Goal: Transaction & Acquisition: Purchase product/service

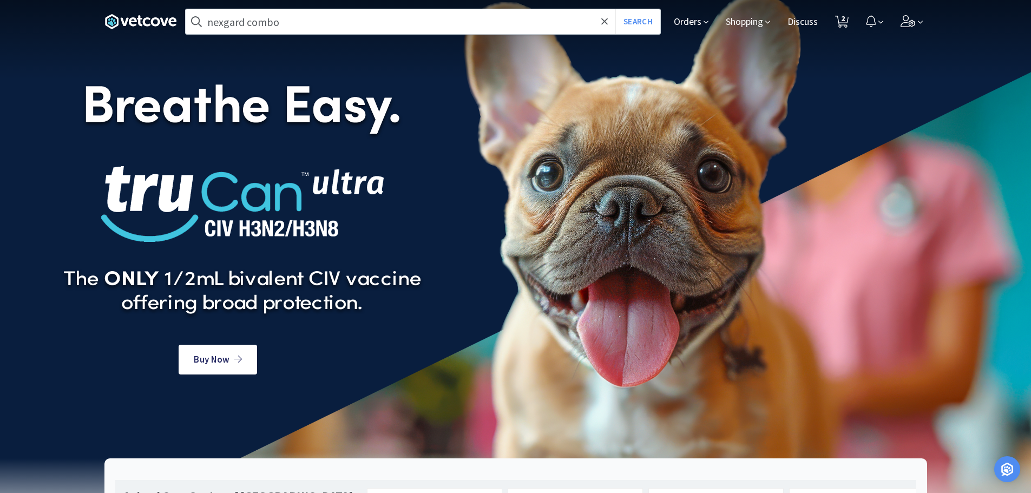
click at [427, 21] on input "nexgard combo" at bounding box center [423, 21] width 474 height 25
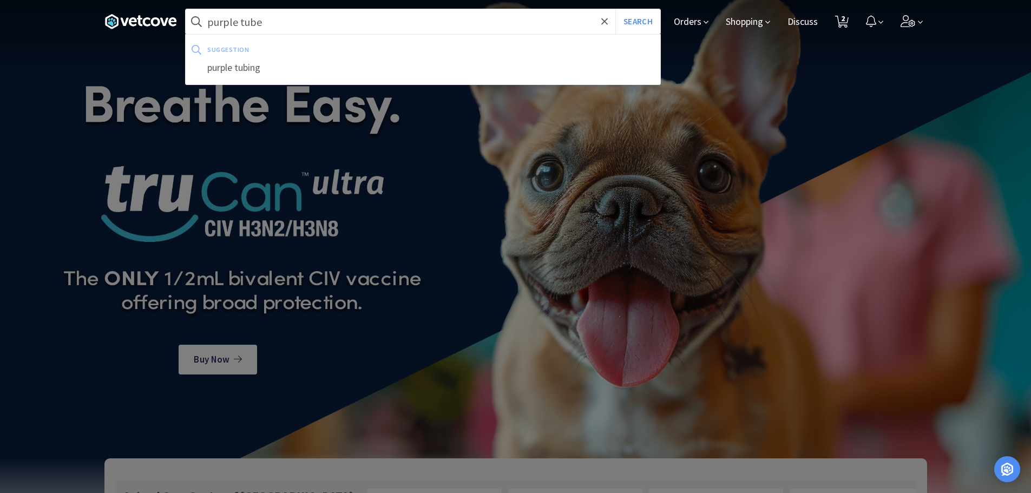
type input "purple tube"
click at [615, 9] on button "Search" at bounding box center [637, 21] width 45 height 25
select select "5"
select select "1"
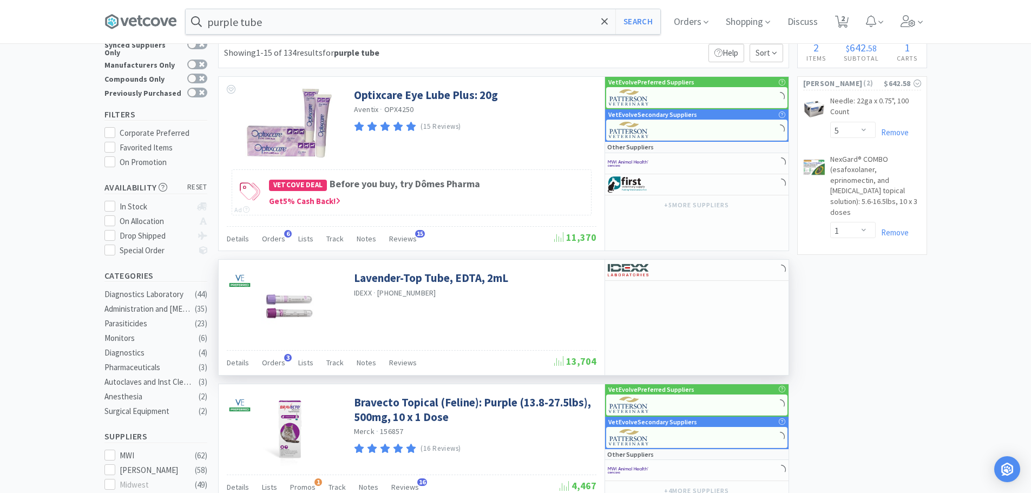
scroll to position [54, 0]
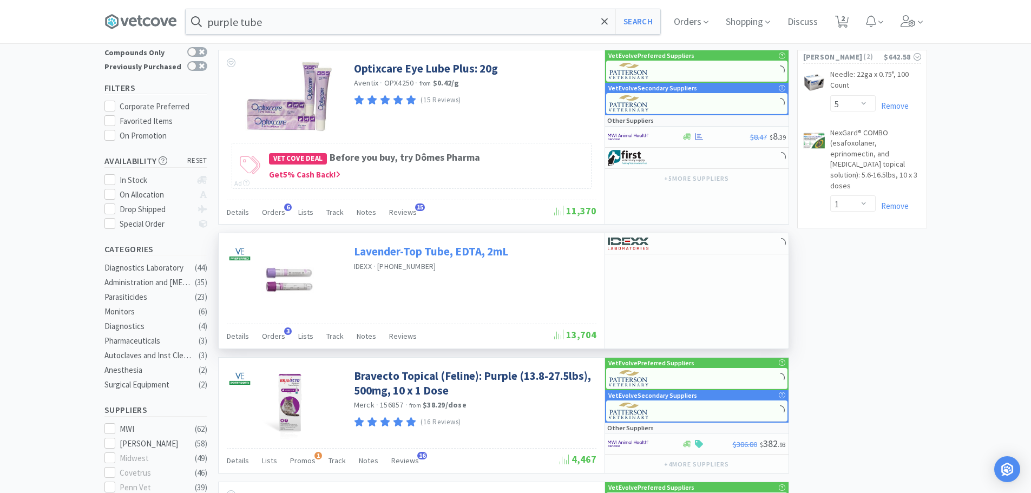
click at [499, 255] on link "Lavender-Top Tube, EDTA, 2mL" at bounding box center [431, 251] width 154 height 15
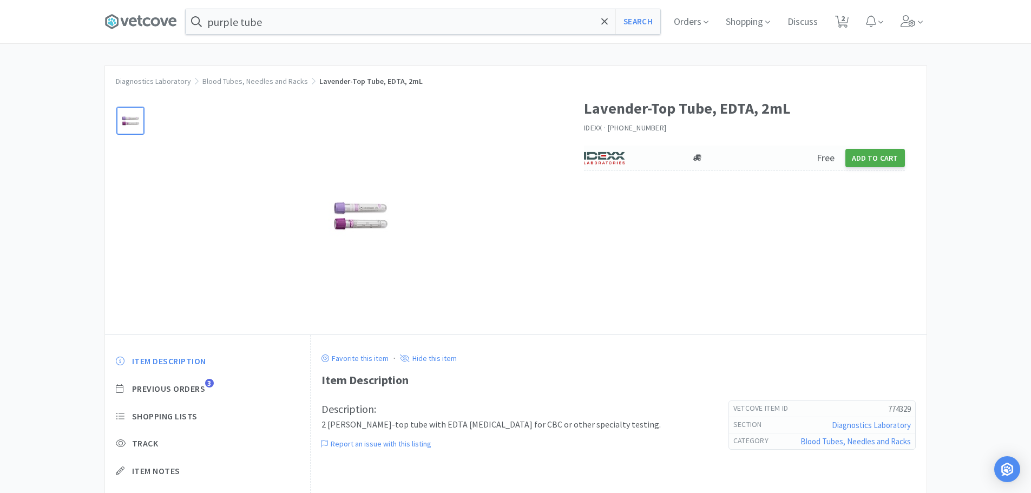
click at [889, 163] on button "Add to Cart" at bounding box center [875, 158] width 60 height 18
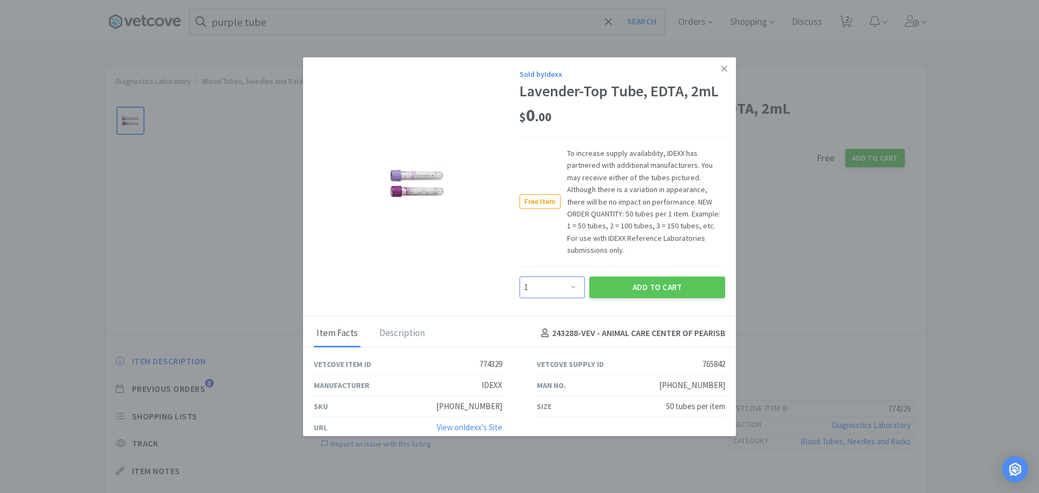
click at [554, 289] on select "Enter Quantity 1 2 3 4 5 6 7 8 9 10 11 12 13 14 15 16 17 18 19 20 Enter Quantity" at bounding box center [551, 287] width 65 height 22
select select "4"
click at [519, 276] on select "Enter Quantity 1 2 3 4 5 6 7 8 9 10 11 12 13 14 15 16 17 18 19 20 Enter Quantity" at bounding box center [551, 287] width 65 height 22
click at [619, 288] on button "Add to Cart" at bounding box center [657, 287] width 136 height 22
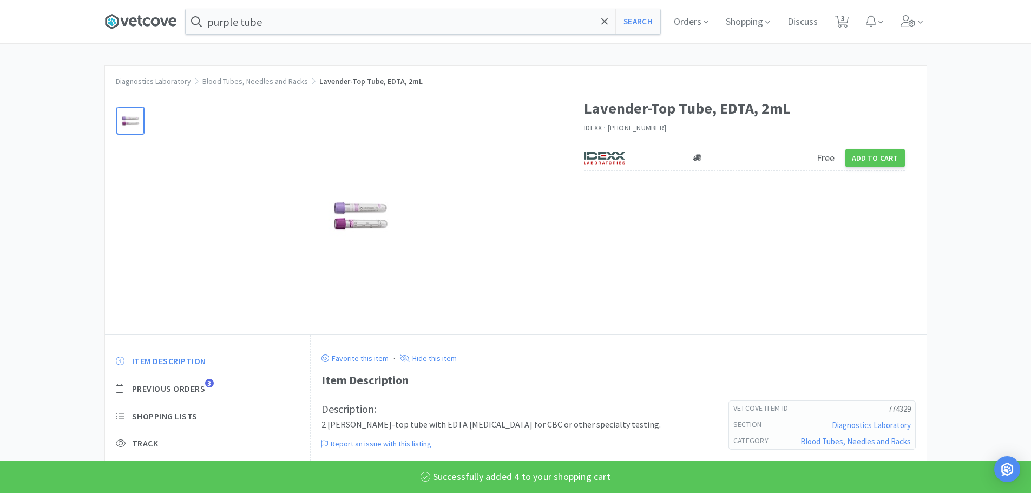
click at [161, 20] on icon at bounding box center [140, 22] width 72 height 16
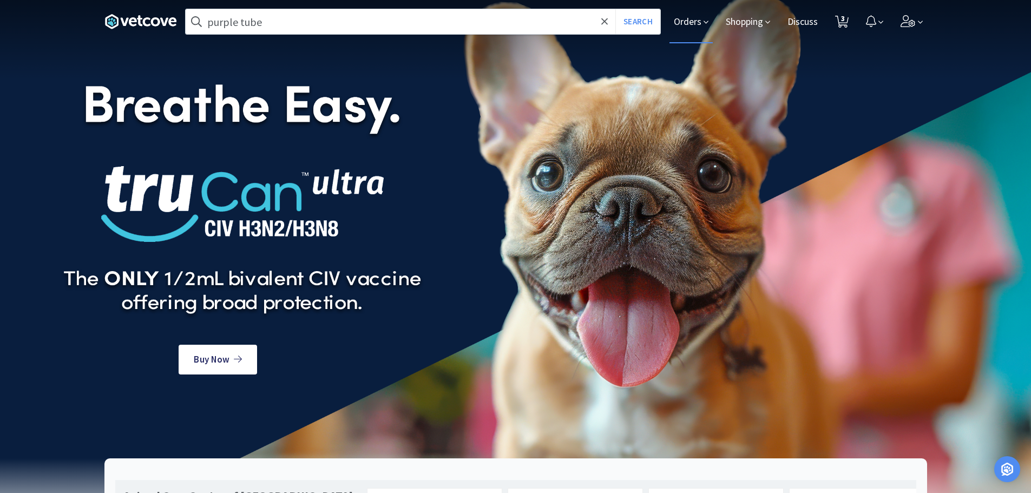
click at [703, 24] on icon at bounding box center [705, 22] width 5 height 10
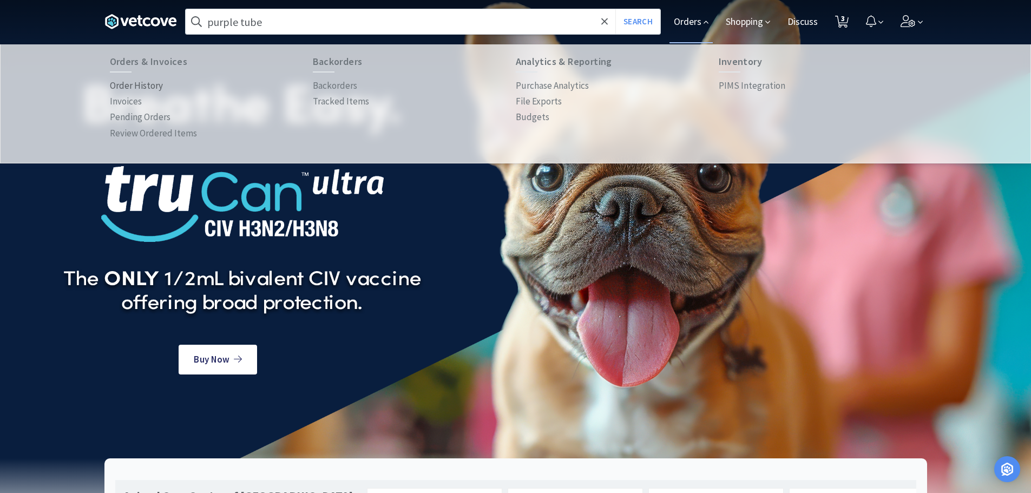
click at [125, 83] on p "Order History" at bounding box center [136, 85] width 53 height 15
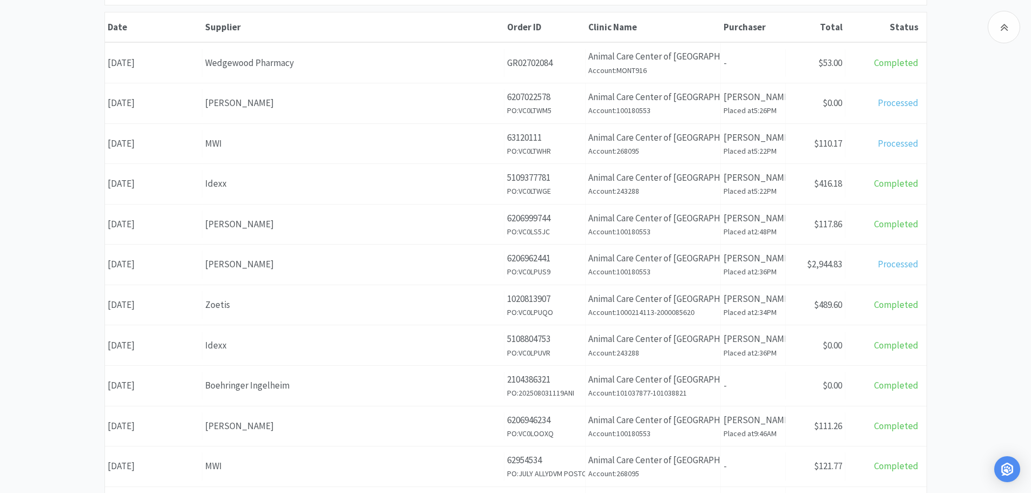
scroll to position [270, 0]
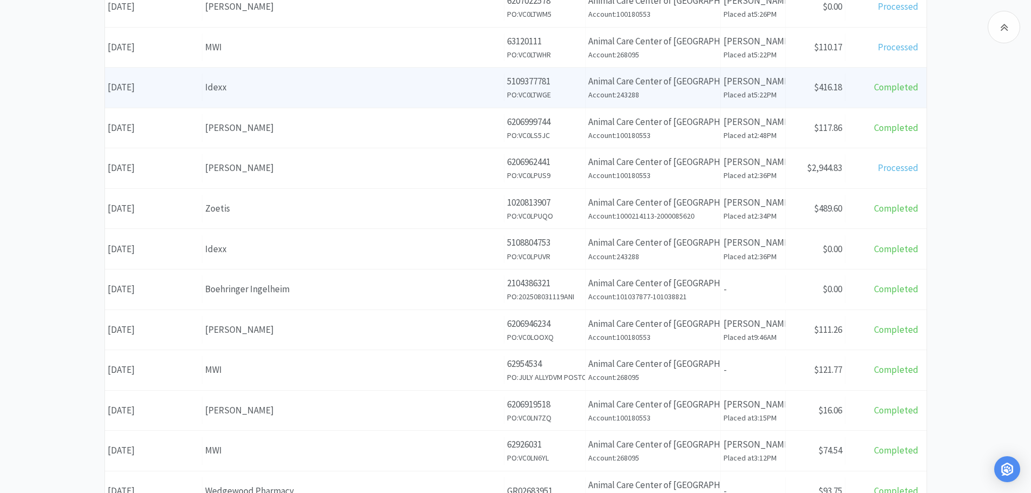
click at [285, 94] on div "Idexx" at bounding box center [353, 87] width 296 height 15
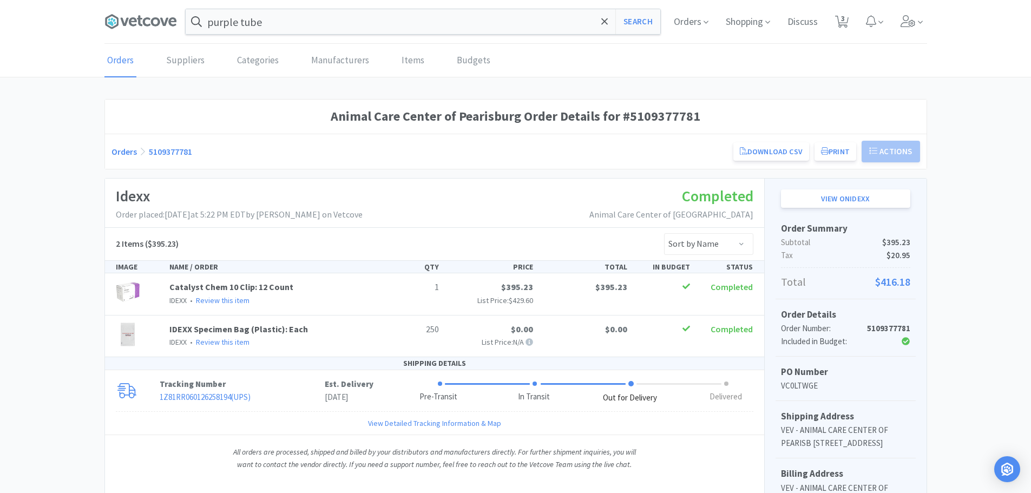
click at [146, 33] on span at bounding box center [144, 21] width 81 height 43
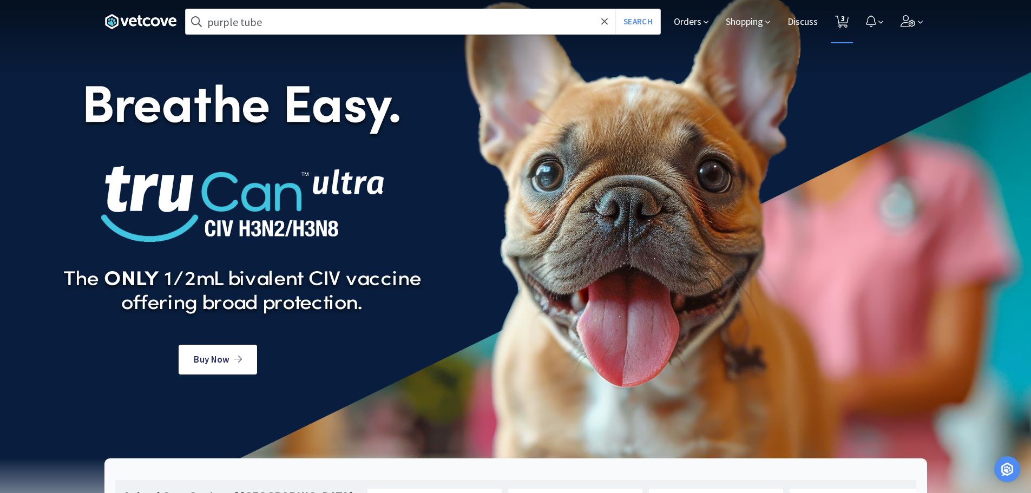
click at [844, 25] on span "3" at bounding box center [843, 18] width 4 height 43
select select "4"
select select "5"
select select "1"
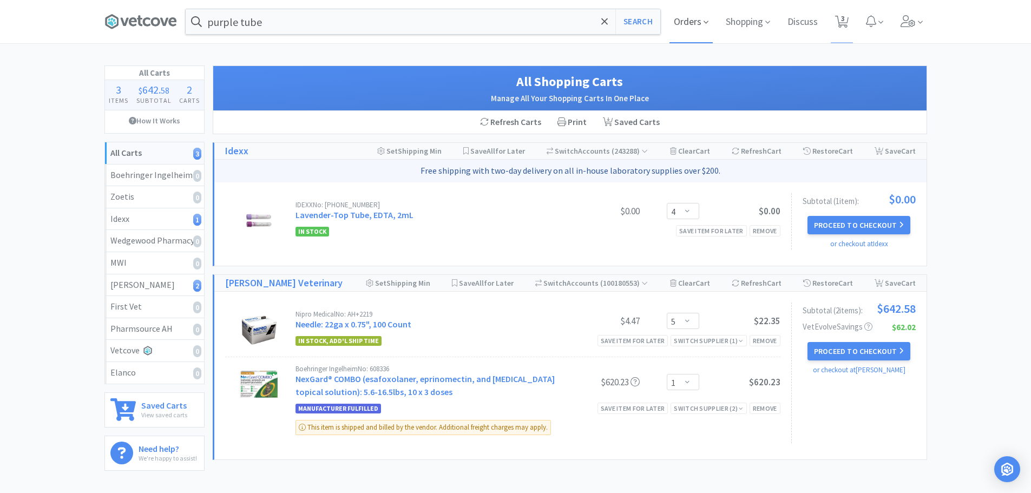
click at [695, 18] on span "Orders" at bounding box center [690, 21] width 43 height 43
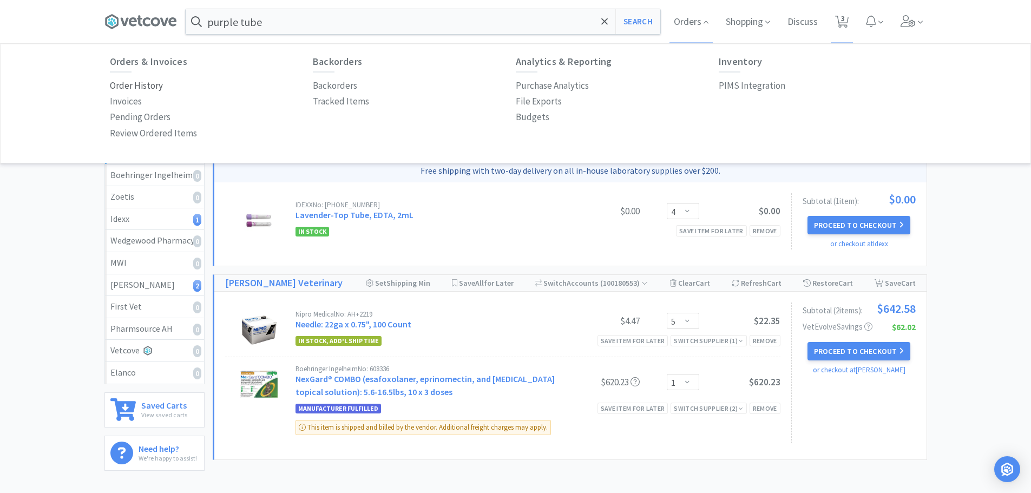
click at [156, 80] on p "Order History" at bounding box center [136, 85] width 53 height 15
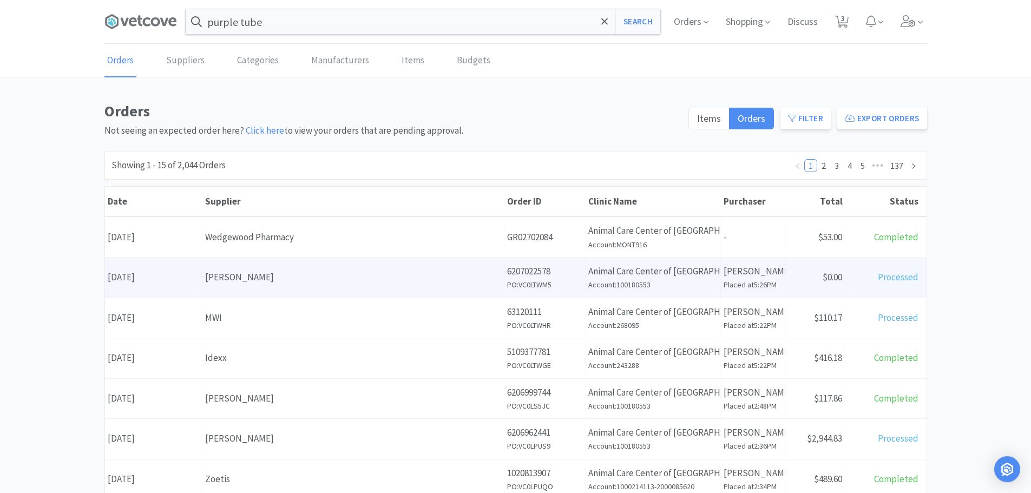
click at [249, 281] on div "[PERSON_NAME]" at bounding box center [353, 277] width 296 height 15
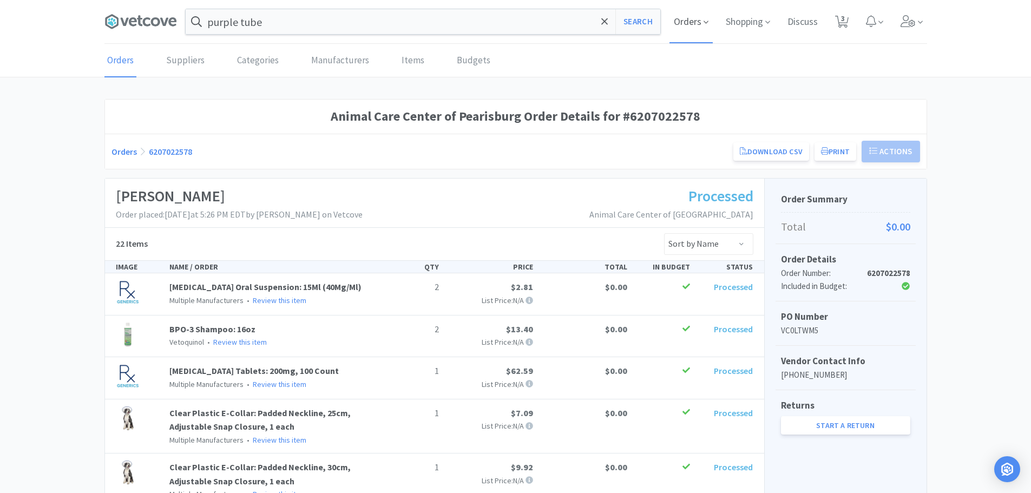
click at [701, 27] on span "Orders" at bounding box center [690, 21] width 43 height 43
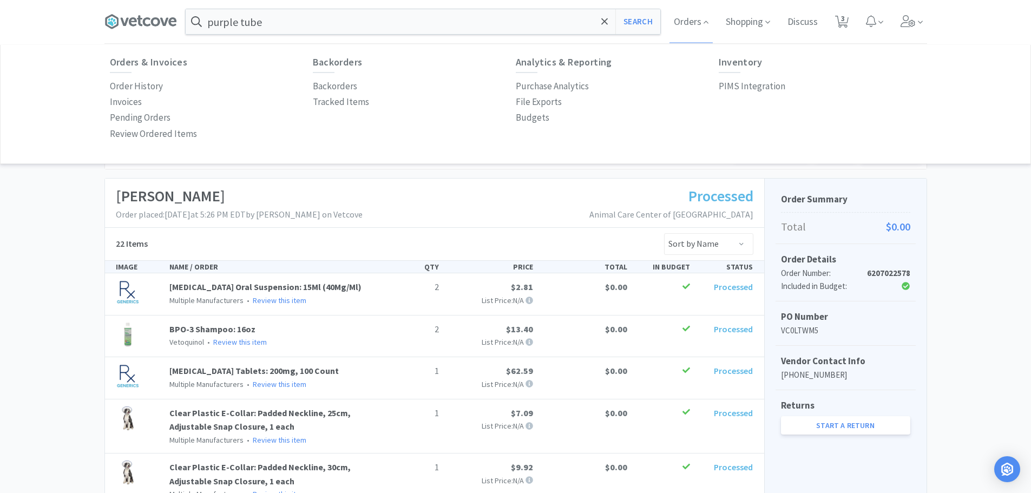
click at [163, 87] on div "Order History" at bounding box center [211, 86] width 203 height 16
click at [151, 87] on p "Order History" at bounding box center [136, 86] width 53 height 15
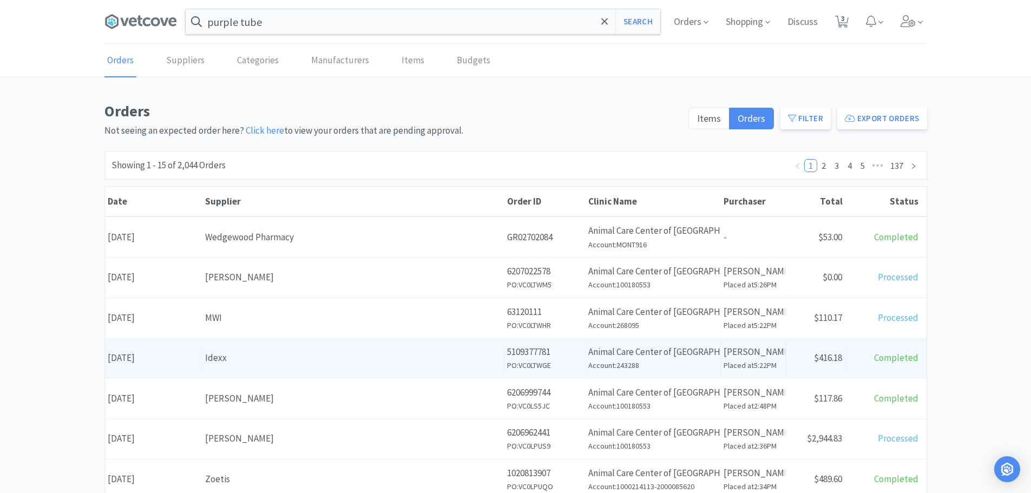
click at [431, 354] on div "Idexx" at bounding box center [353, 358] width 296 height 15
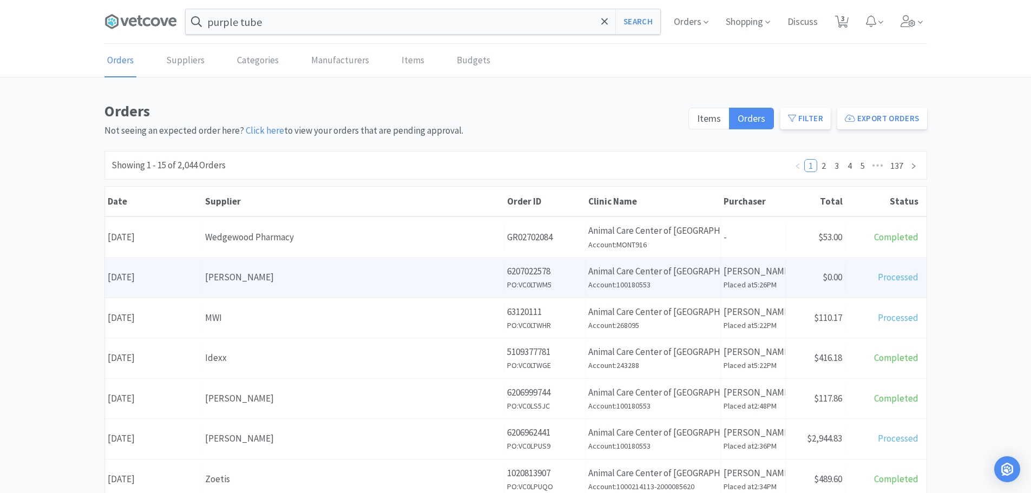
click at [374, 289] on div "Supplier Patterson" at bounding box center [353, 277] width 302 height 28
click at [313, 276] on div "[PERSON_NAME]" at bounding box center [353, 277] width 296 height 15
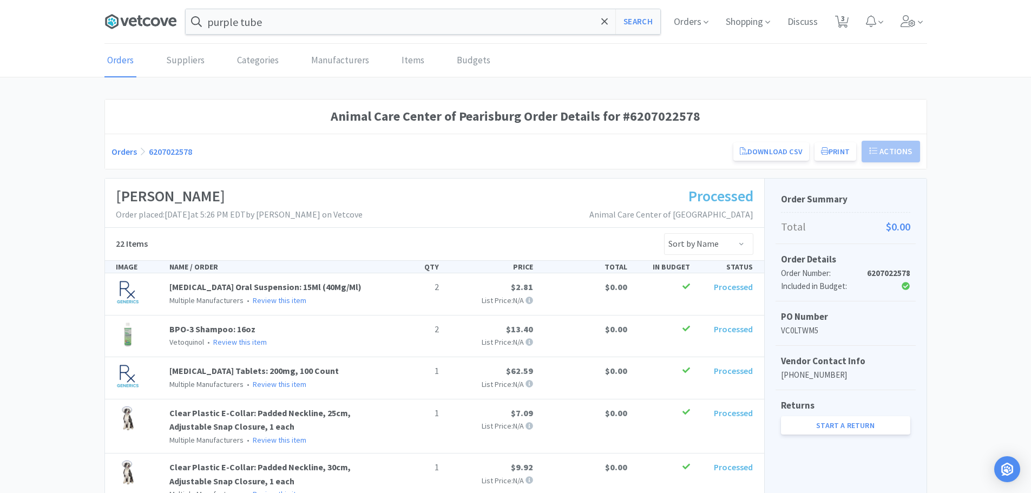
click at [134, 14] on icon at bounding box center [140, 22] width 72 height 16
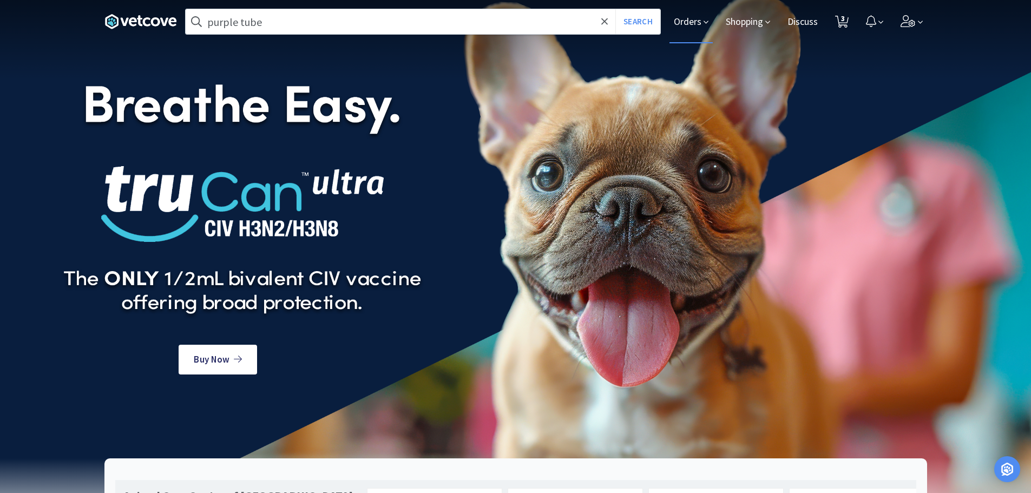
click at [701, 25] on span "Orders" at bounding box center [690, 21] width 43 height 43
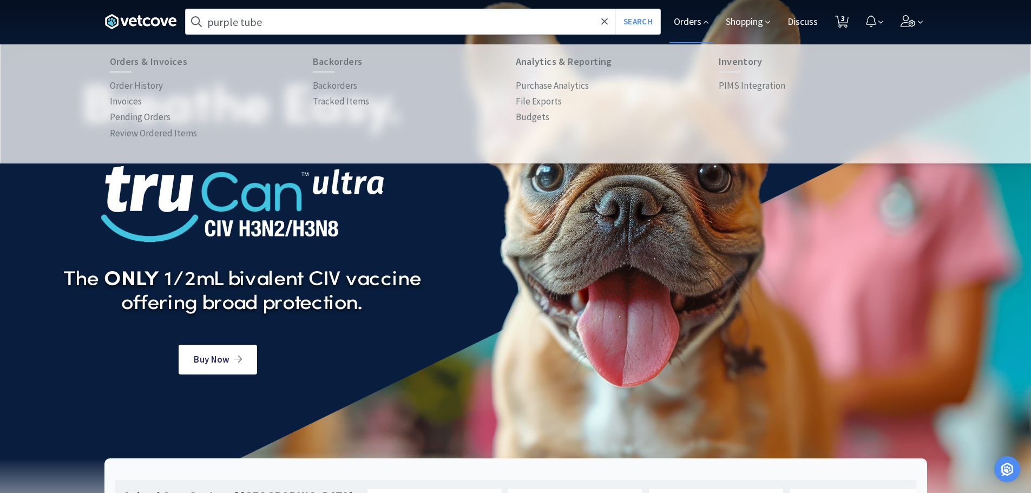
click at [703, 22] on icon at bounding box center [705, 22] width 5 height 10
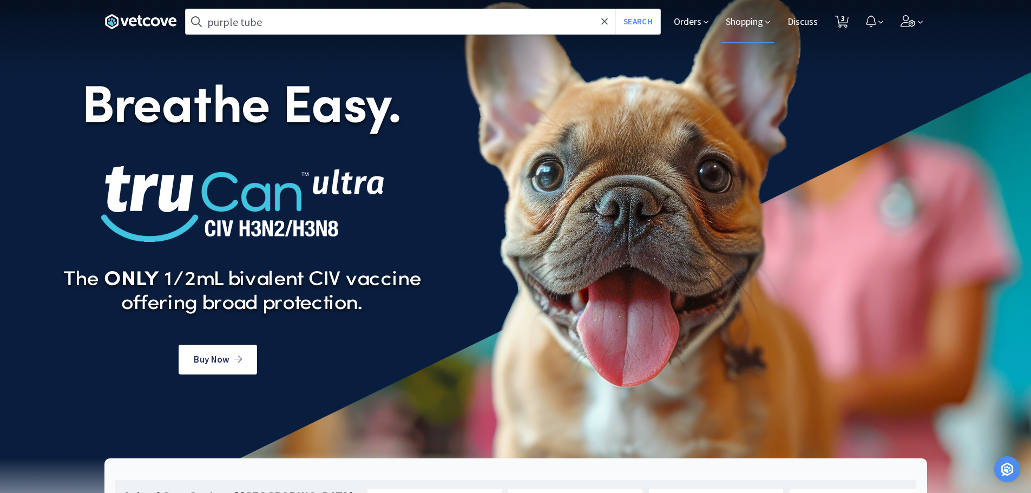
click at [756, 23] on span "Shopping" at bounding box center [747, 21] width 53 height 43
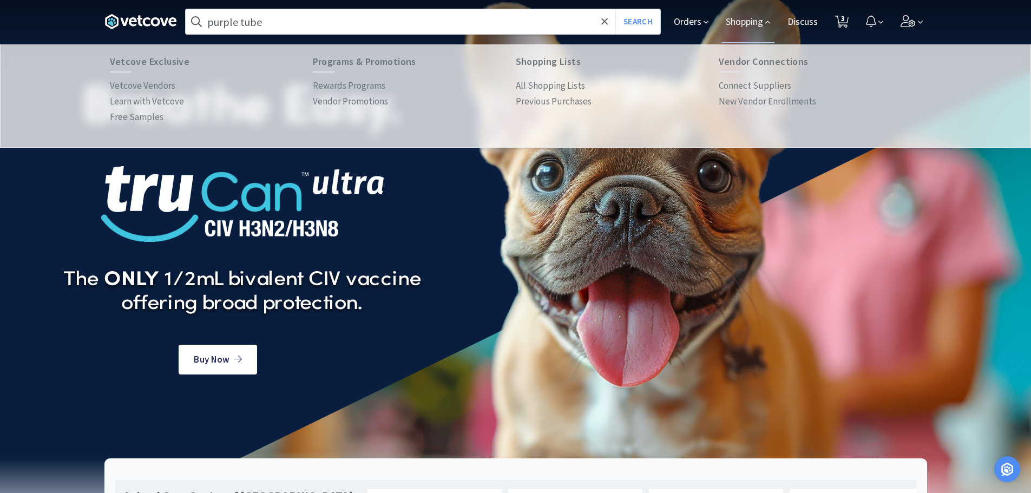
click at [254, 193] on img at bounding box center [242, 198] width 377 height 270
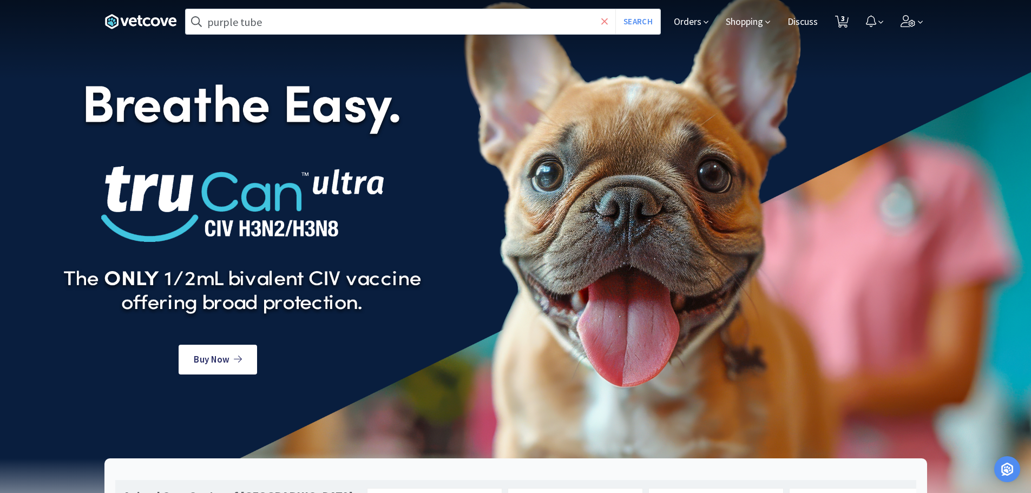
click at [606, 23] on span at bounding box center [604, 21] width 12 height 23
click at [840, 19] on icon at bounding box center [842, 22] width 14 height 12
select select "4"
select select "5"
select select "1"
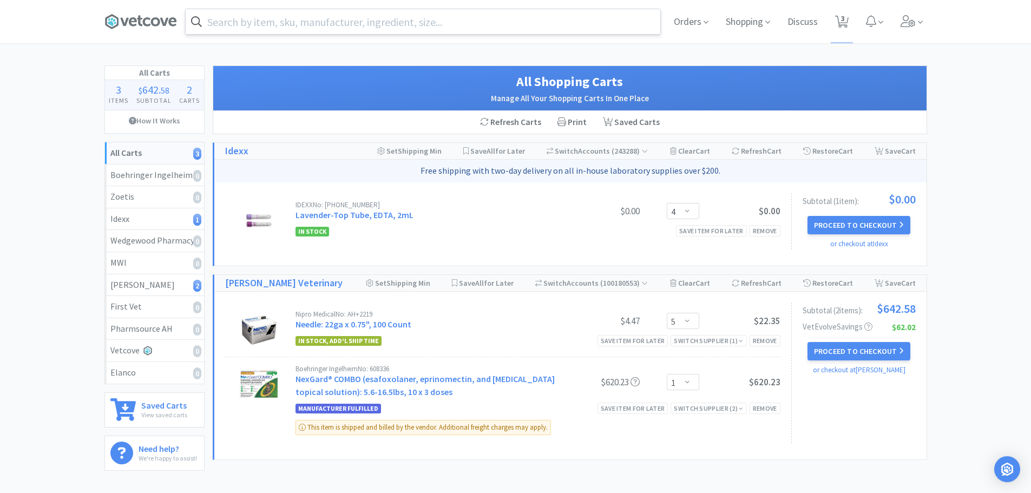
click at [297, 23] on input "text" at bounding box center [423, 21] width 474 height 25
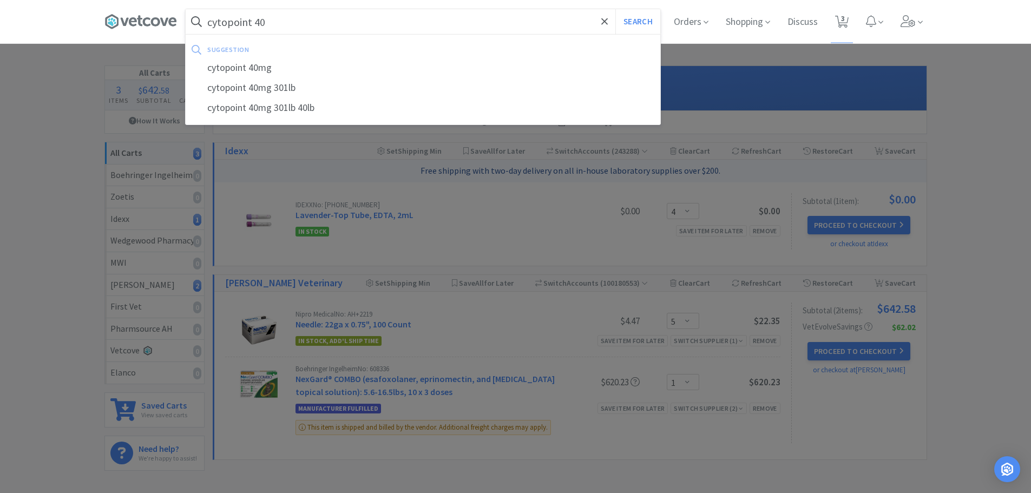
type input "cytopoint 40"
click at [615, 9] on button "Search" at bounding box center [637, 21] width 45 height 25
select select "5"
select select "1"
select select "4"
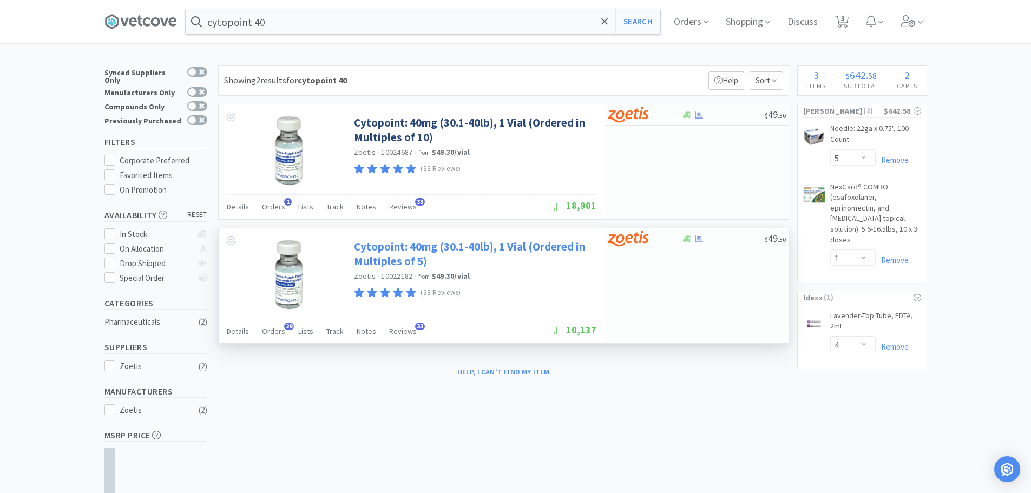
click at [404, 240] on link "Cytopoint: 40mg (30.1-40lb), 1 Vial (Ordered in Multiples of 5)" at bounding box center [474, 254] width 240 height 30
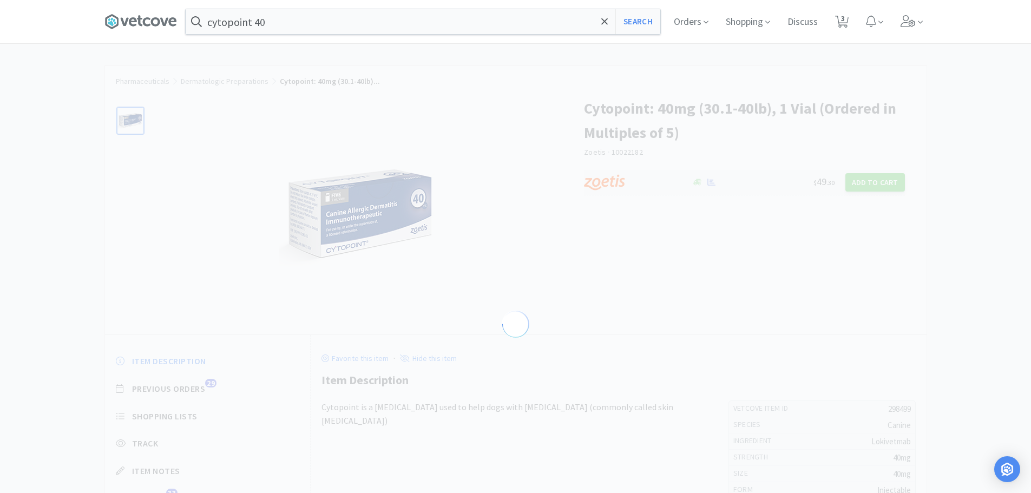
select select "298499"
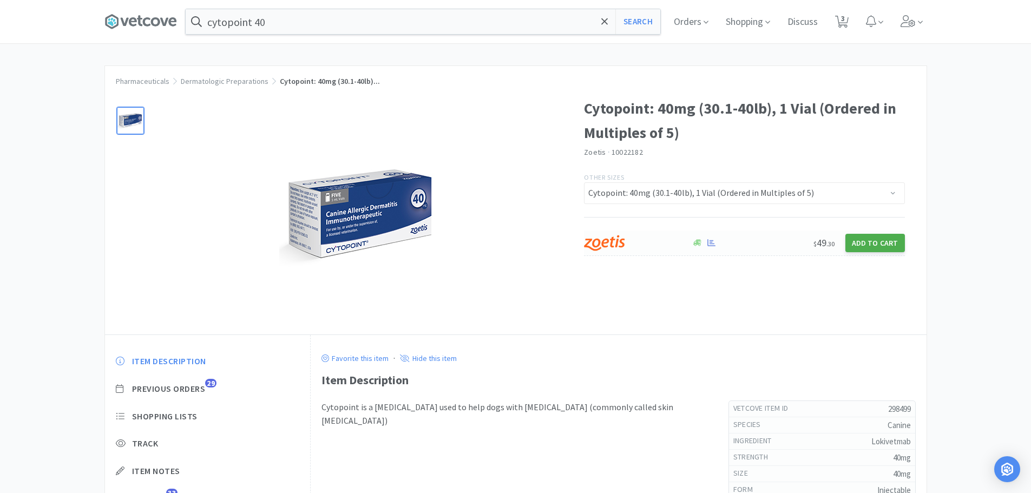
click at [856, 247] on button "Add to Cart" at bounding box center [875, 243] width 60 height 18
select select "5"
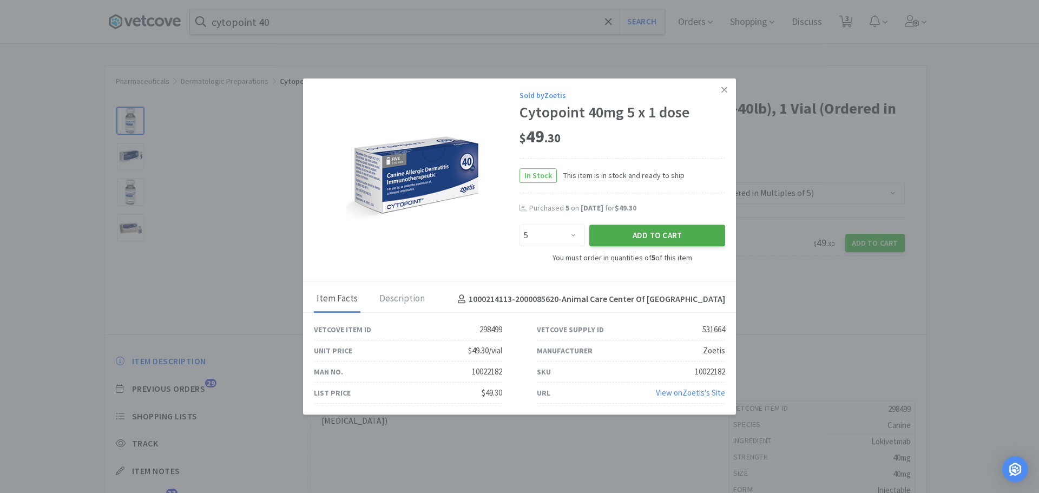
click at [643, 233] on button "Add to Cart" at bounding box center [657, 235] width 136 height 22
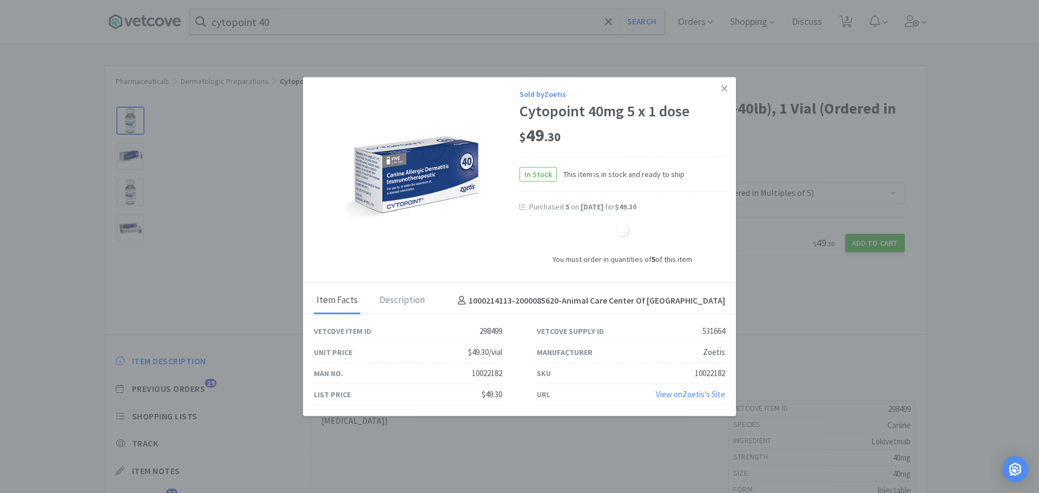
select select "1"
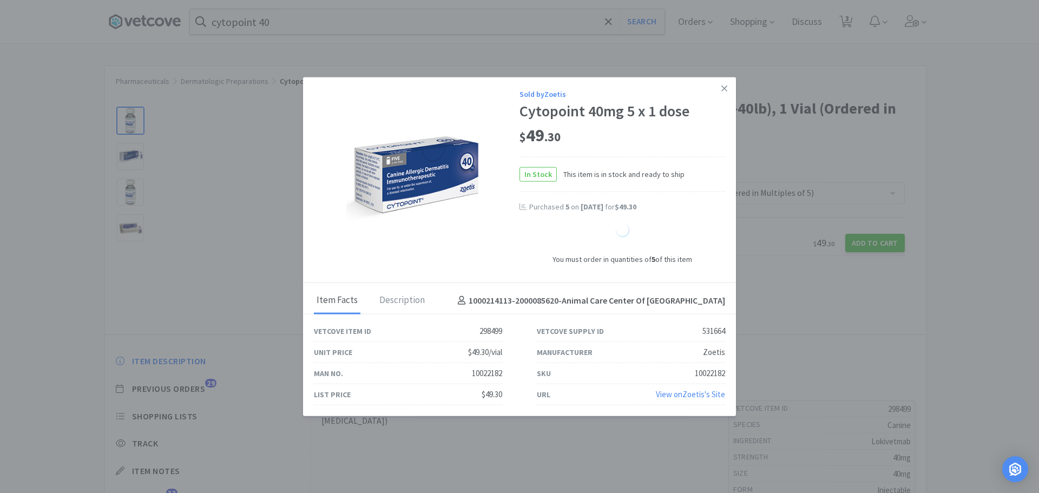
select select "1"
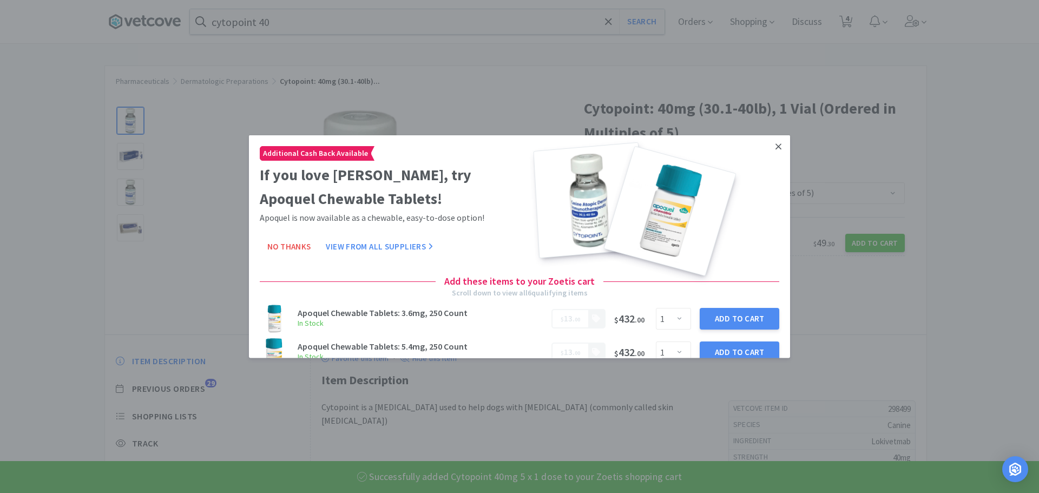
click at [775, 149] on icon at bounding box center [778, 146] width 6 height 10
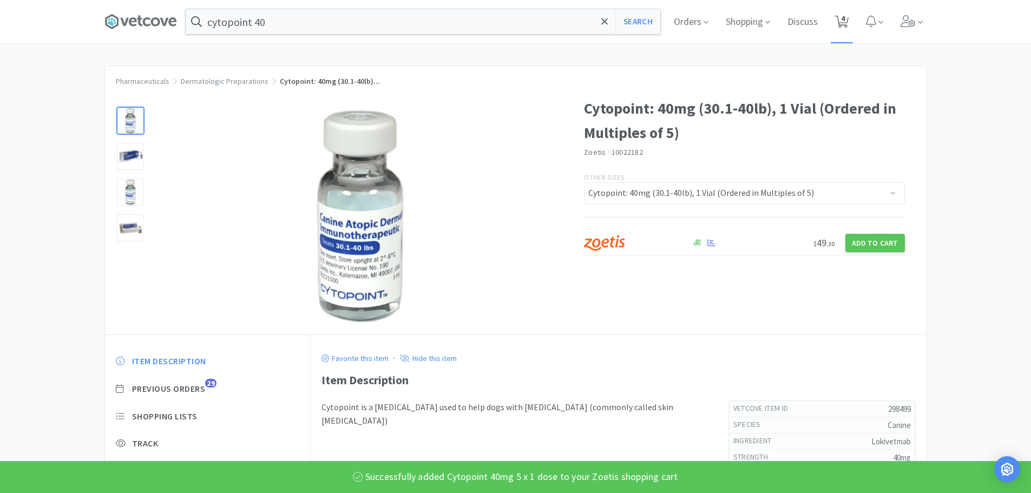
click at [853, 28] on span "4" at bounding box center [841, 21] width 22 height 43
select select "5"
select select "4"
select select "5"
select select "1"
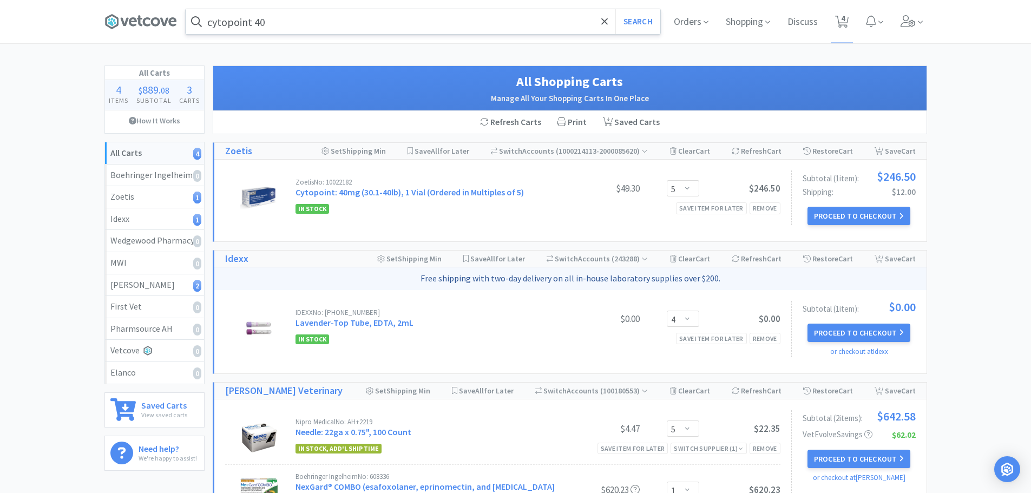
click at [290, 22] on input "cytopoint 40" at bounding box center [423, 21] width 474 height 25
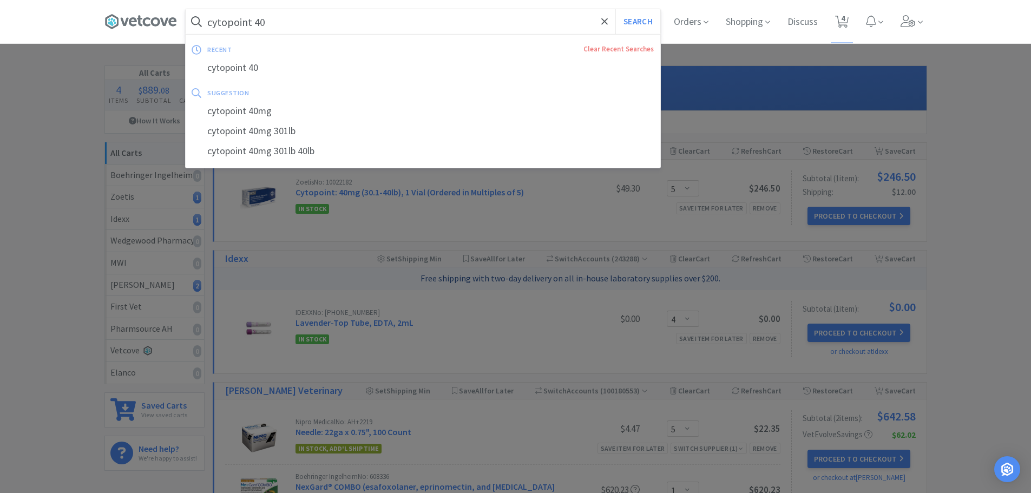
click at [290, 22] on input "cytopoint 40" at bounding box center [423, 21] width 474 height 25
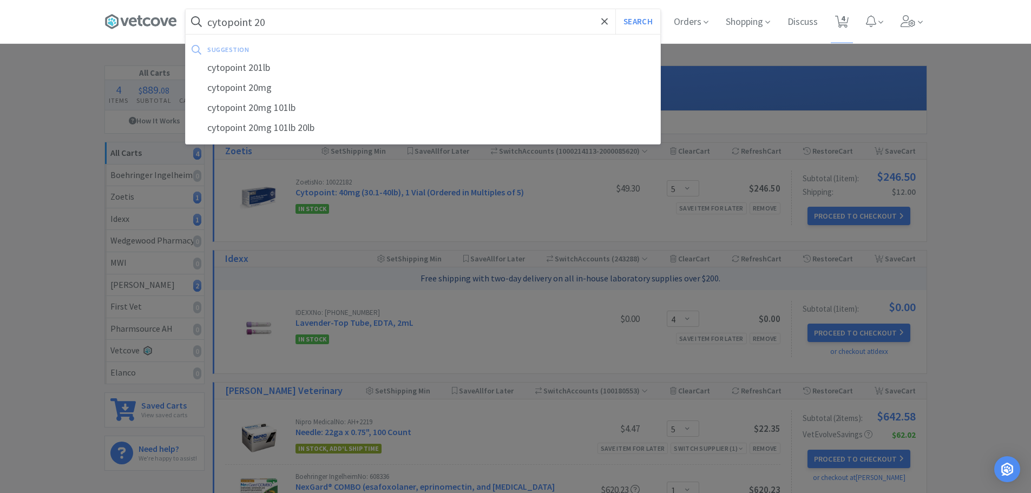
type input "cytopoint 20"
click at [615, 9] on button "Search" at bounding box center [637, 21] width 45 height 25
select select "5"
select select "1"
select select "4"
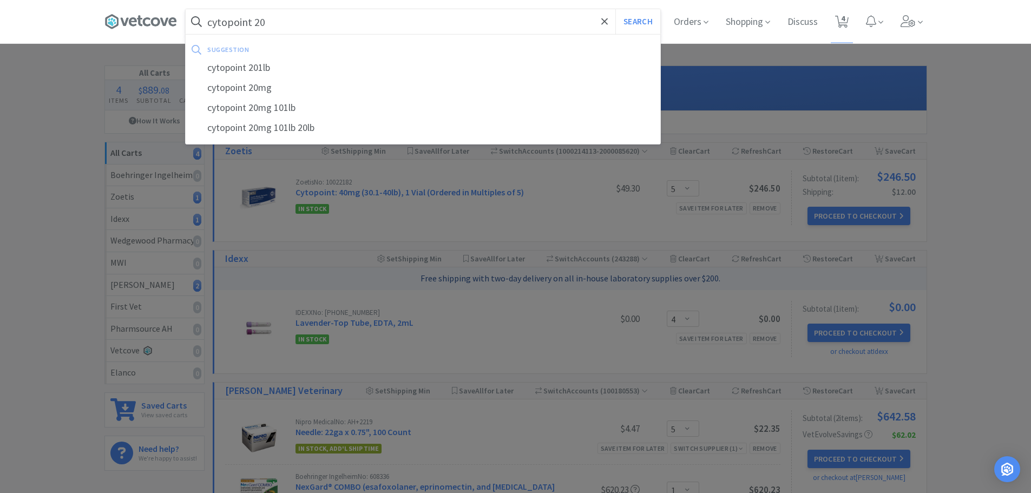
select select "5"
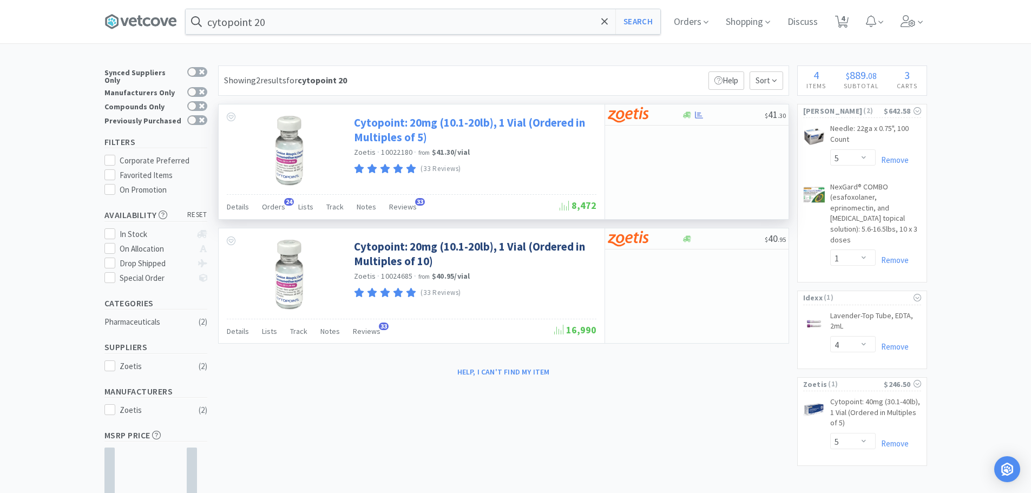
click at [442, 125] on link "Cytopoint: 20mg (10.1-20lb), 1 Vial (Ordered in Multiples of 5)" at bounding box center [474, 130] width 240 height 30
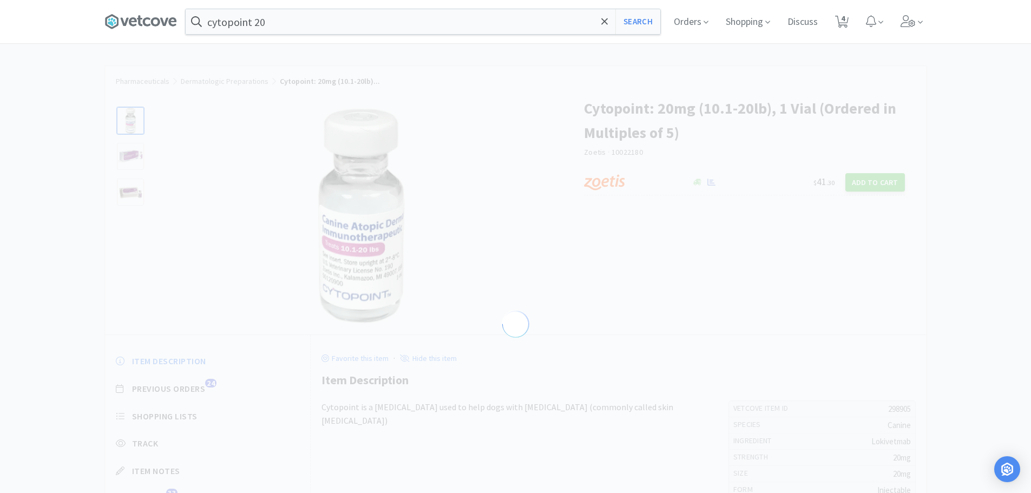
select select "298905"
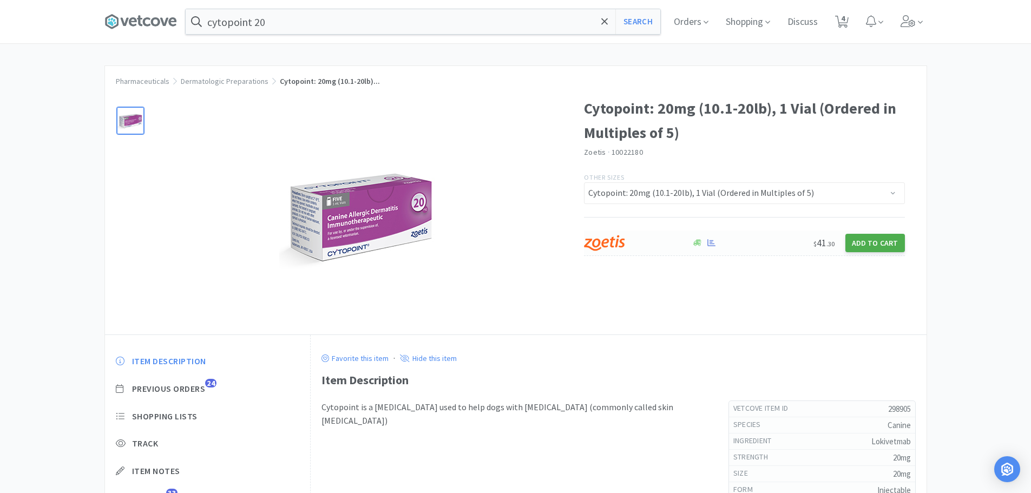
click at [874, 237] on button "Add to Cart" at bounding box center [875, 243] width 60 height 18
select select "5"
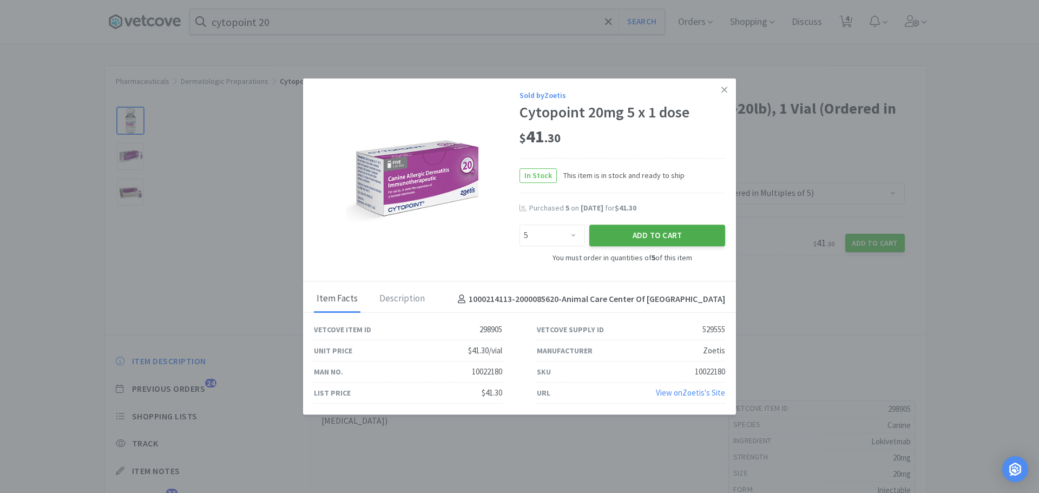
click at [652, 238] on button "Add to Cart" at bounding box center [657, 235] width 136 height 22
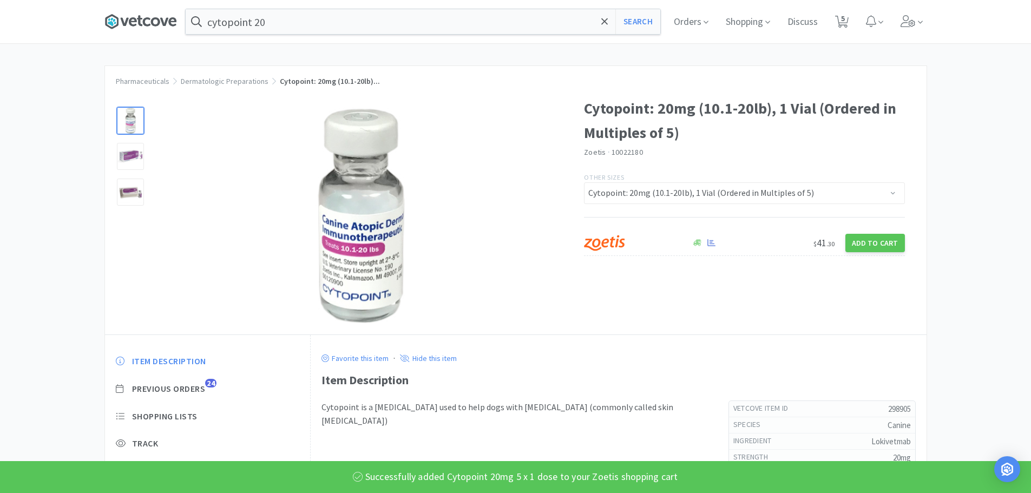
click at [141, 23] on icon at bounding box center [140, 22] width 72 height 16
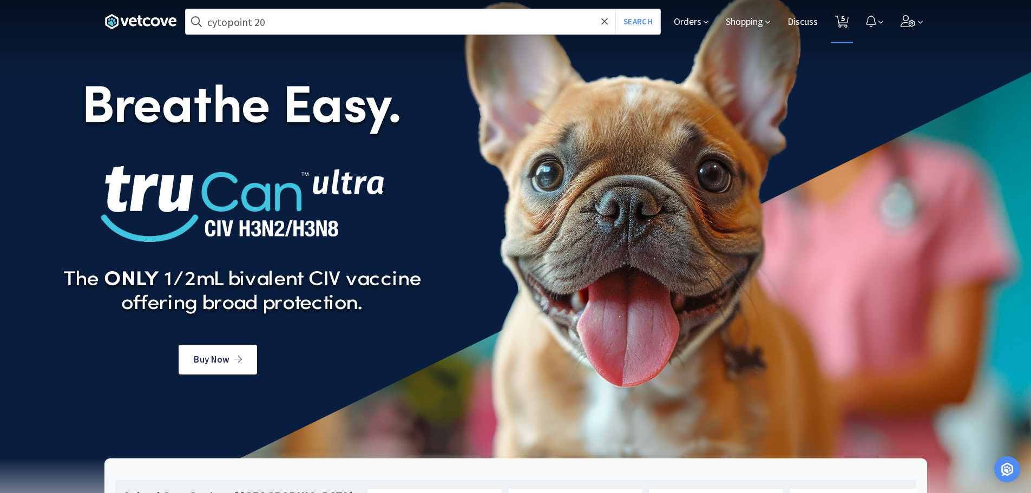
click at [846, 23] on icon at bounding box center [842, 22] width 14 height 12
select select "5"
select select "4"
select select "5"
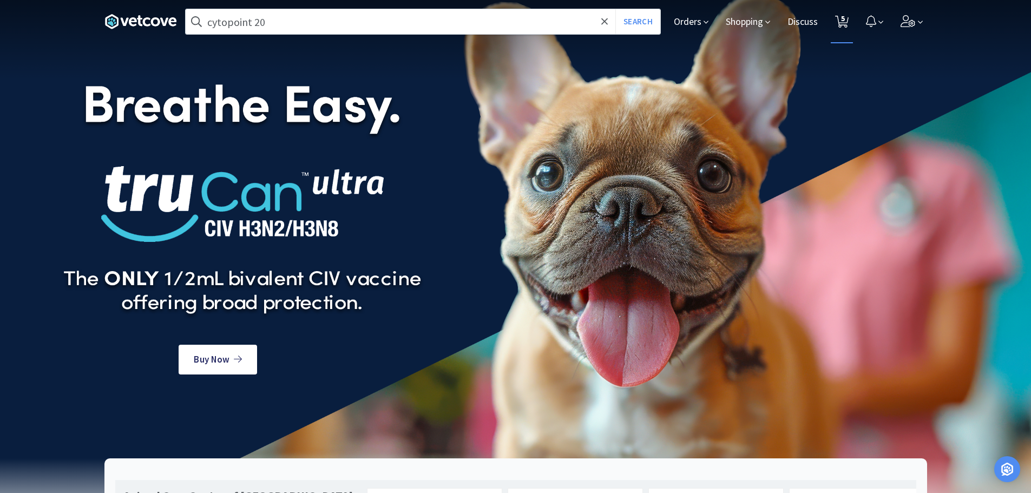
select select "1"
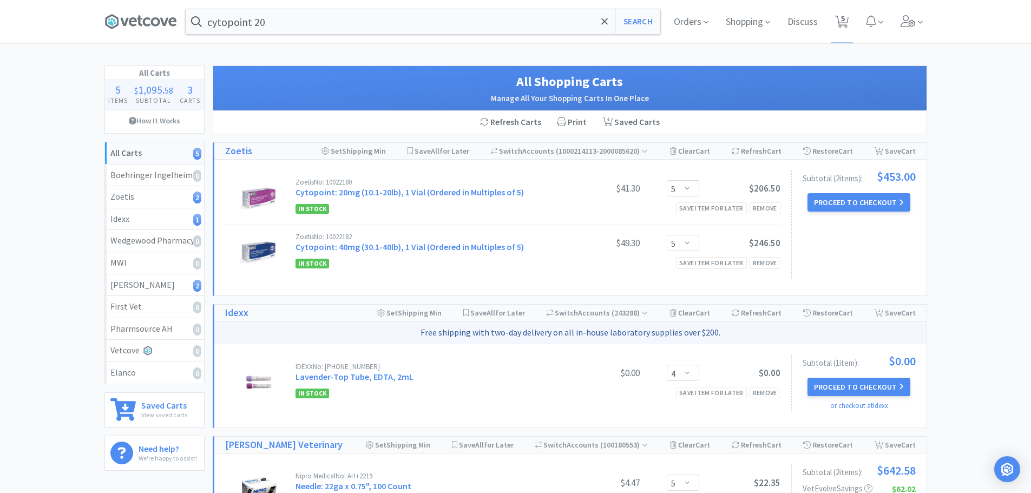
click at [715, 27] on div "Orders Shopping Discuss Discuss 5 5" at bounding box center [796, 21] width 262 height 43
click at [691, 25] on span "Orders" at bounding box center [690, 21] width 43 height 43
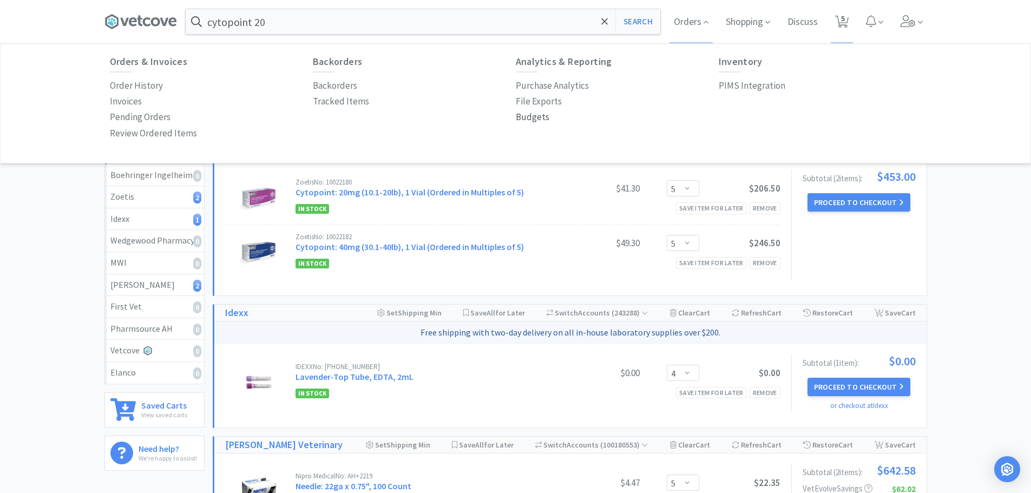
click at [533, 114] on p "Budgets" at bounding box center [533, 117] width 34 height 15
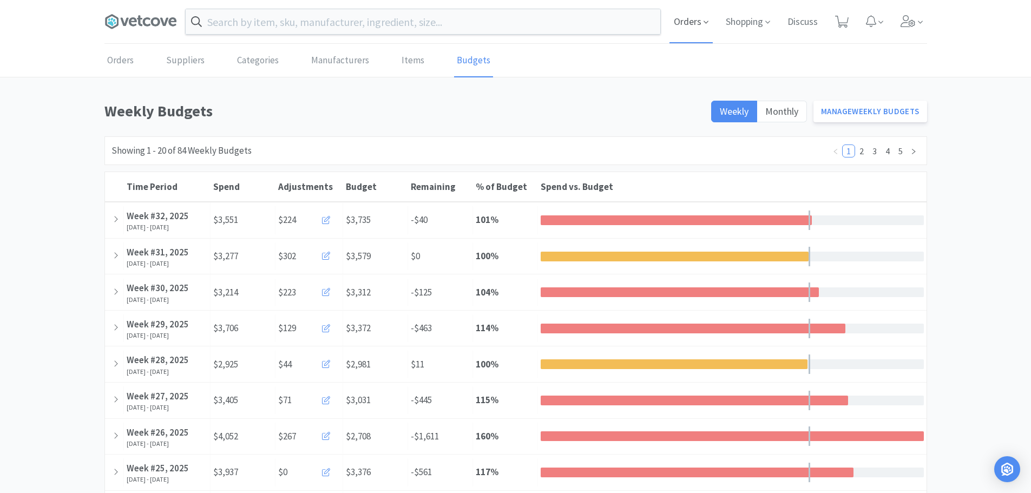
click at [695, 24] on span "Orders" at bounding box center [690, 21] width 43 height 43
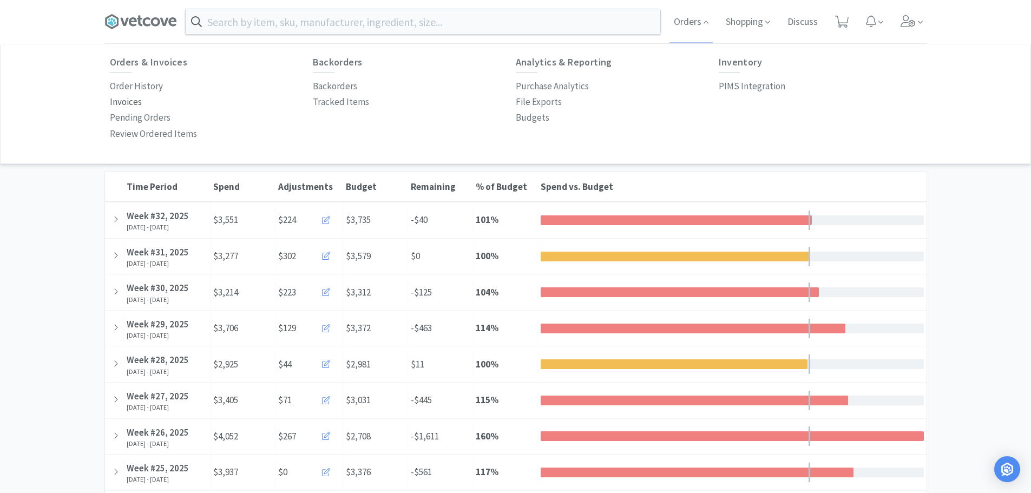
click at [129, 99] on p "Invoices" at bounding box center [126, 102] width 32 height 15
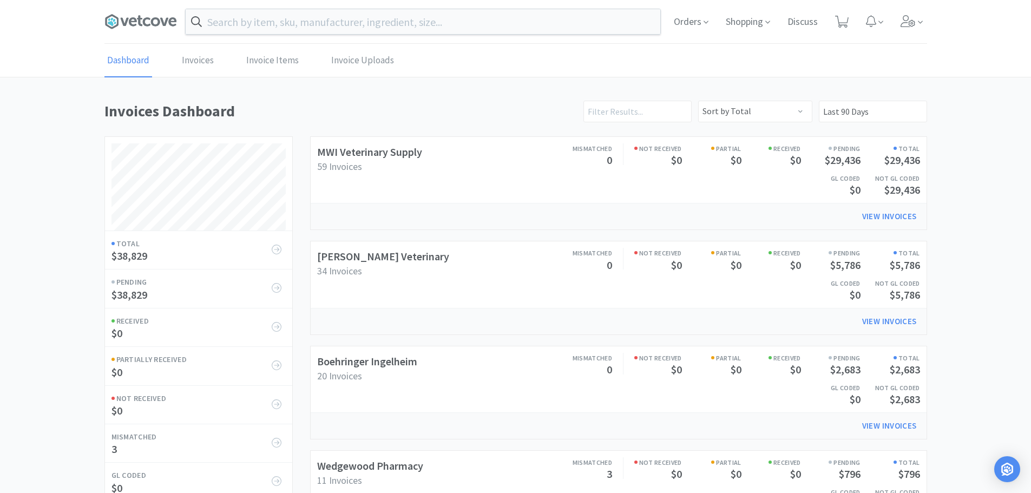
click at [57, 140] on div "Dashboard Invoices Invoice Items Invoice Uploads Invoices Dashboard Sort by Tot…" at bounding box center [515, 351] width 1031 height 615
click at [125, 17] on icon at bounding box center [140, 22] width 72 height 16
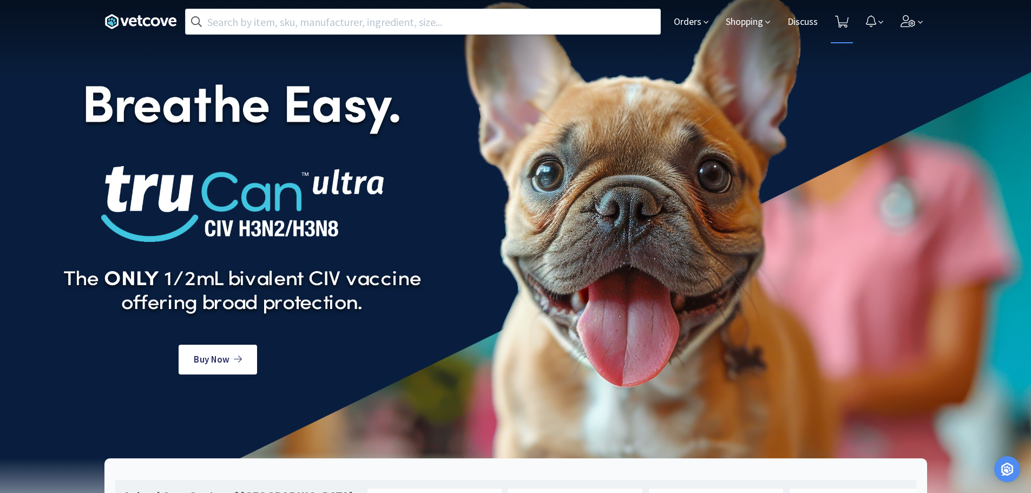
click at [850, 23] on span at bounding box center [841, 21] width 22 height 43
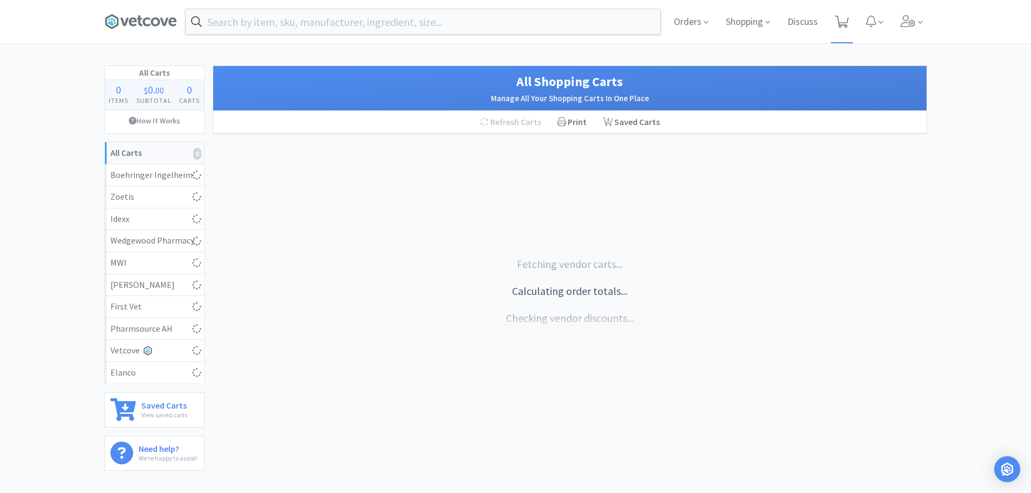
select select "5"
select select "1"
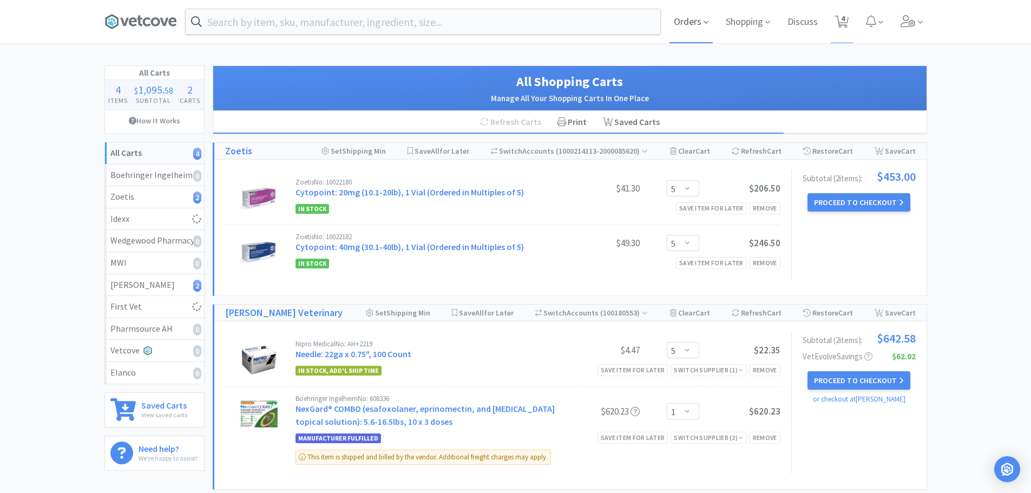
click at [676, 18] on span "Orders" at bounding box center [690, 21] width 43 height 43
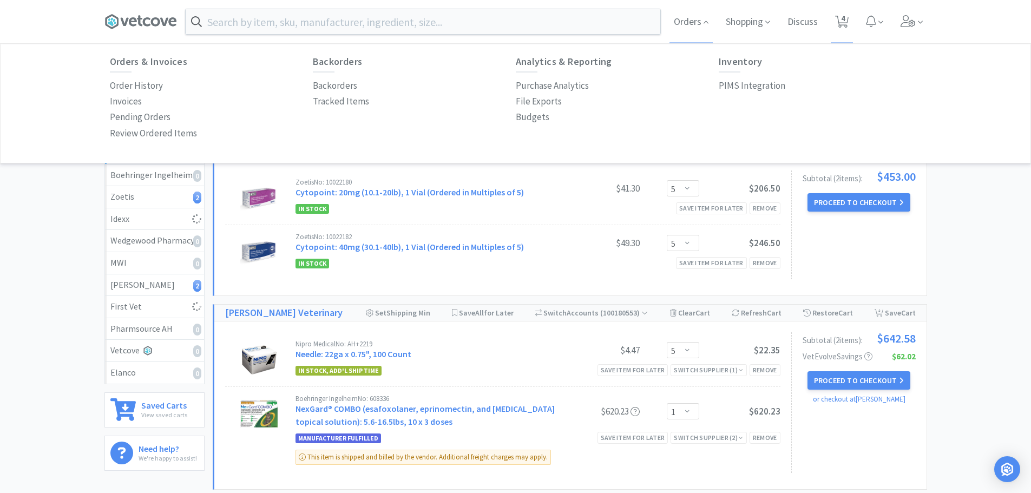
drag, startPoint x: 521, startPoint y: 117, endPoint x: 454, endPoint y: 133, distance: 68.4
click at [521, 117] on p "Budgets" at bounding box center [533, 117] width 34 height 15
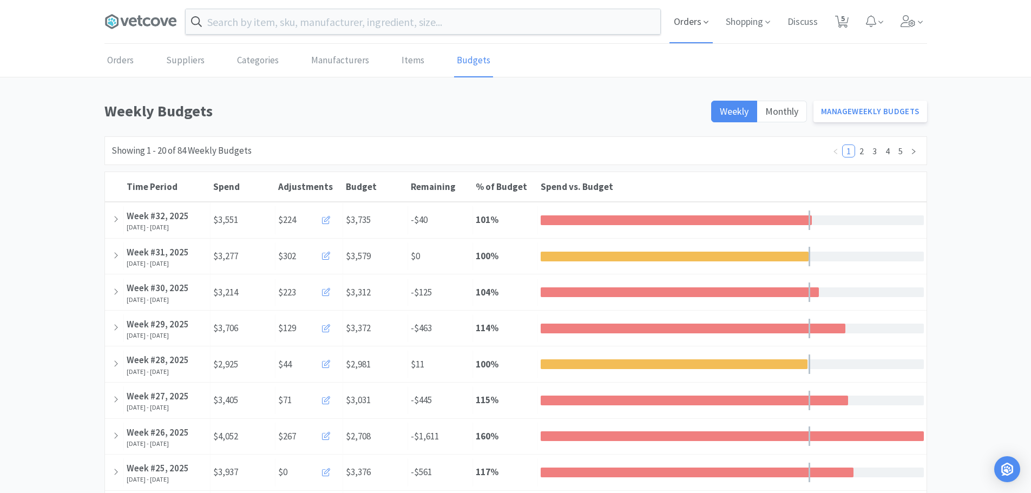
click at [687, 17] on span "Orders" at bounding box center [690, 21] width 43 height 43
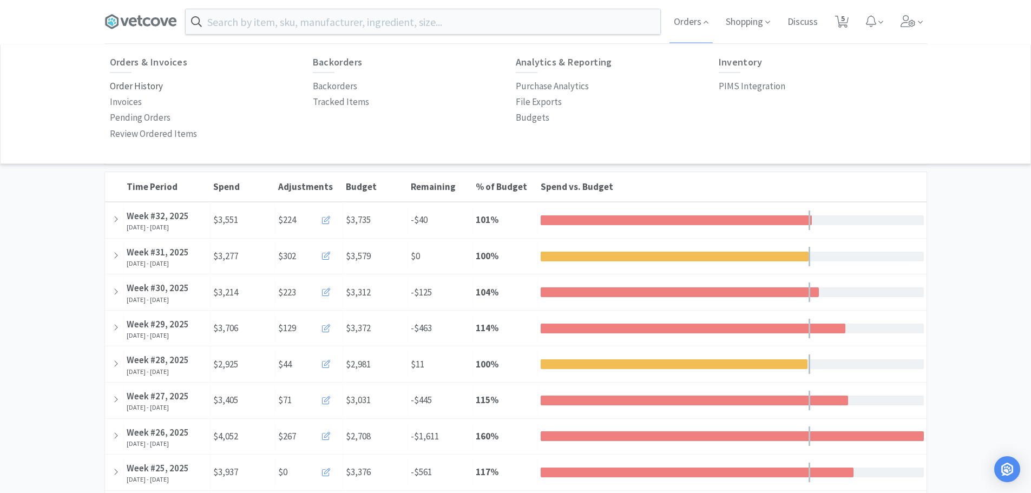
click at [135, 90] on p "Order History" at bounding box center [136, 86] width 53 height 15
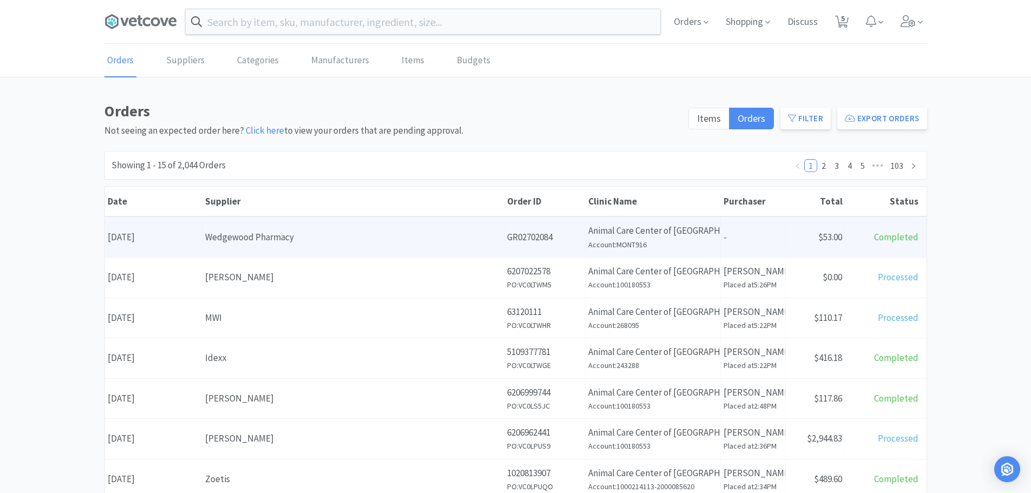
click at [425, 238] on div "Wedgewood Pharmacy" at bounding box center [353, 237] width 296 height 15
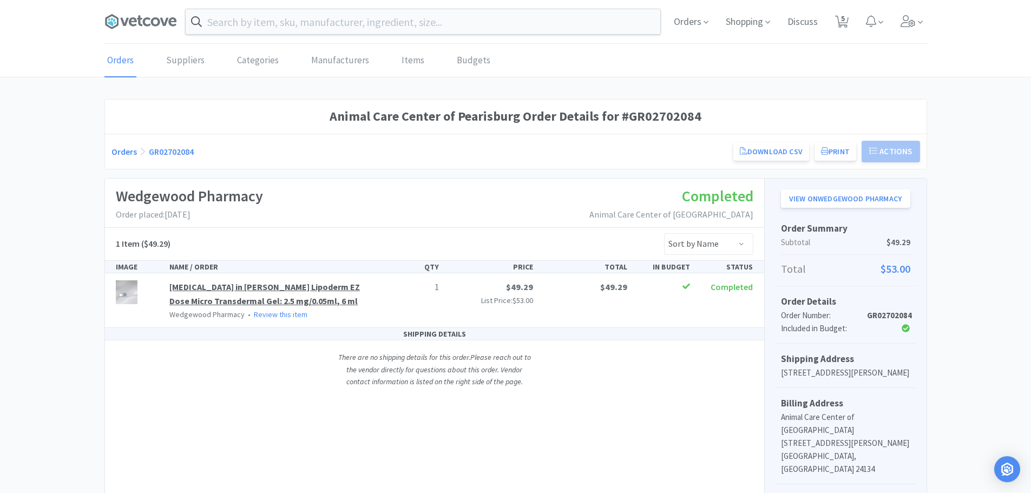
click at [234, 290] on link "[MEDICAL_DATA] in [PERSON_NAME] Lipoderm EZ Dose Micro Transdermal Gel: 2.5 mg/…" at bounding box center [264, 293] width 190 height 25
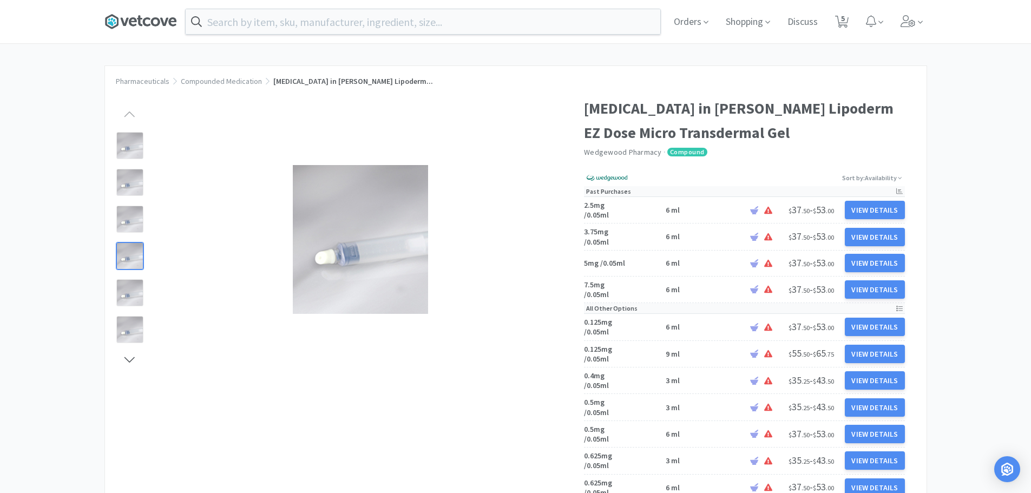
click at [142, 21] on icon at bounding box center [140, 22] width 72 height 16
